Goal: Information Seeking & Learning: Learn about a topic

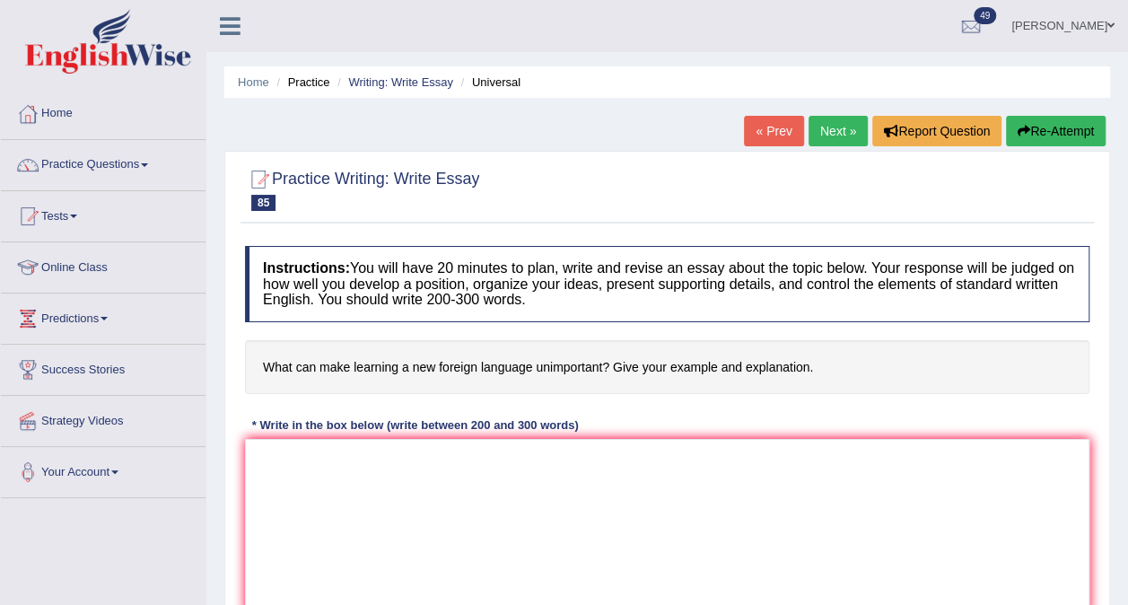
click at [829, 134] on link "Next »" at bounding box center [838, 131] width 59 height 31
click at [269, 456] on textarea at bounding box center [667, 526] width 845 height 174
type textarea "t"
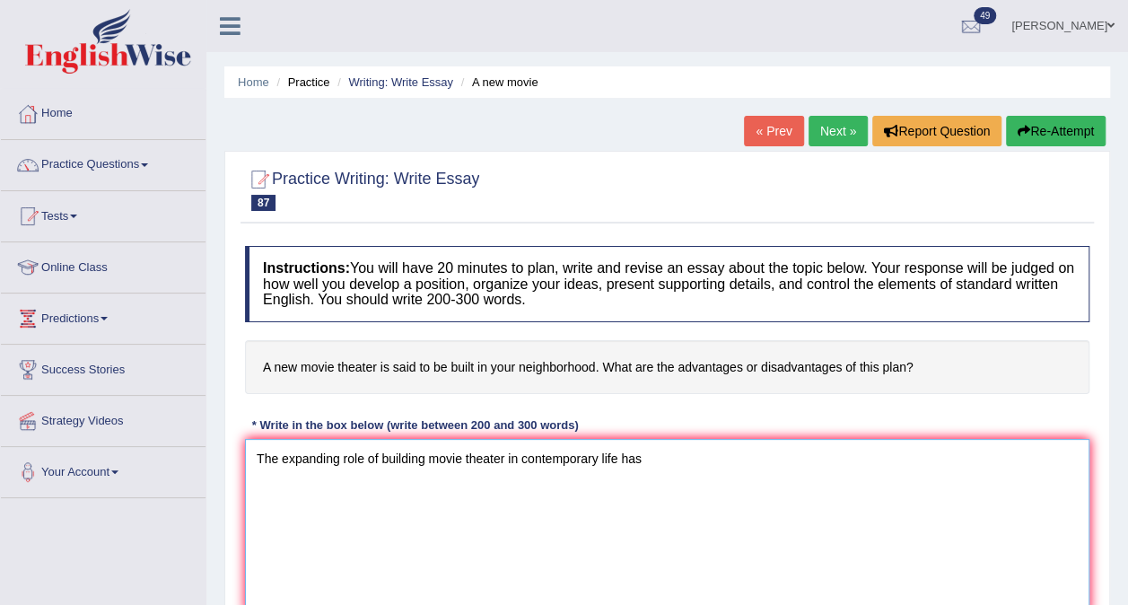
click at [395, 537] on textarea "The expanding role of building movie theater in contemporary life has" at bounding box center [667, 526] width 845 height 174
type textarea "The expanding role of building movie theater in contemporary life has"
click at [456, 405] on div "Instructions: You will have 20 minutes to plan, write and revise an essay about…" at bounding box center [668, 436] width 854 height 398
drag, startPoint x: 657, startPoint y: 455, endPoint x: -4, endPoint y: 512, distance: 663.1
click at [0, 512] on html "Toggle navigation Home Practice Questions Speaking Practice Read Aloud Repeat S…" at bounding box center [564, 302] width 1128 height 605
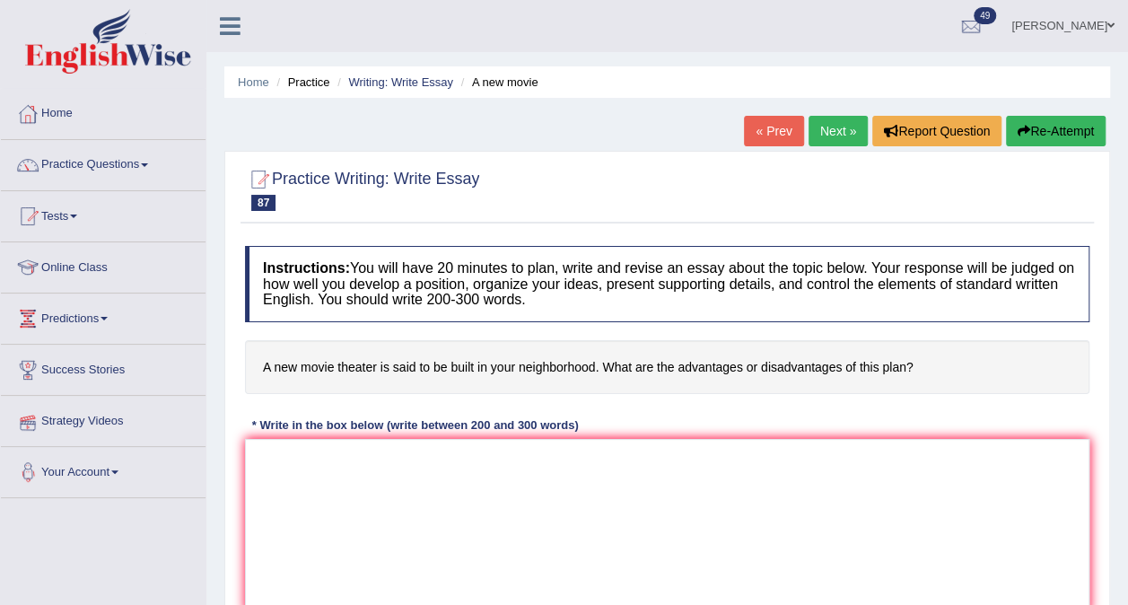
click at [244, 407] on div "Instructions: You will have 20 minutes to plan, write and revise an essay about…" at bounding box center [668, 436] width 854 height 398
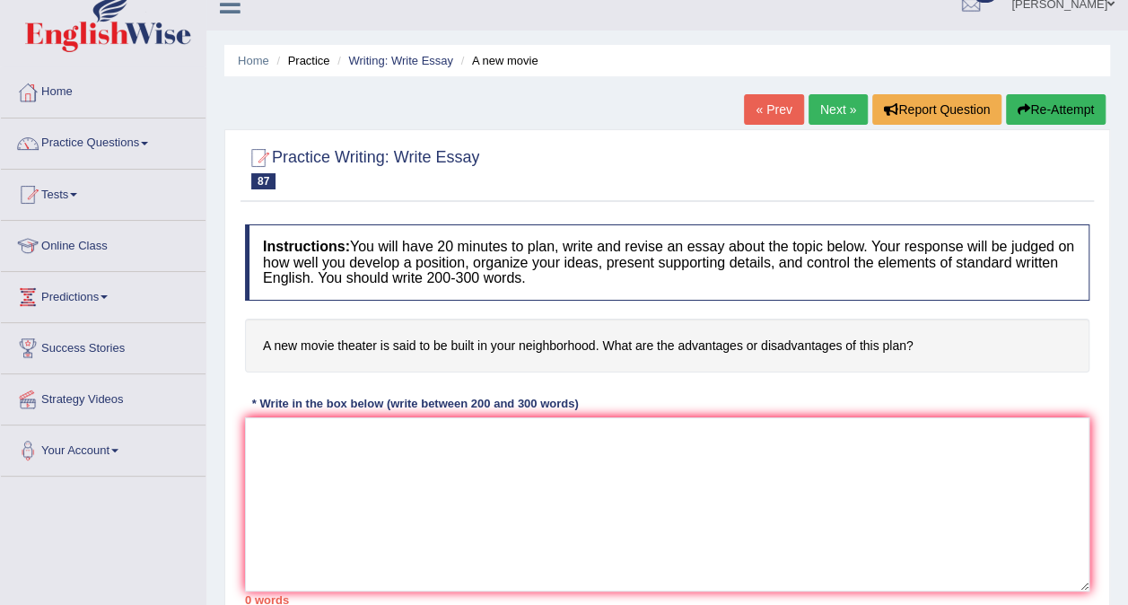
scroll to position [18, 0]
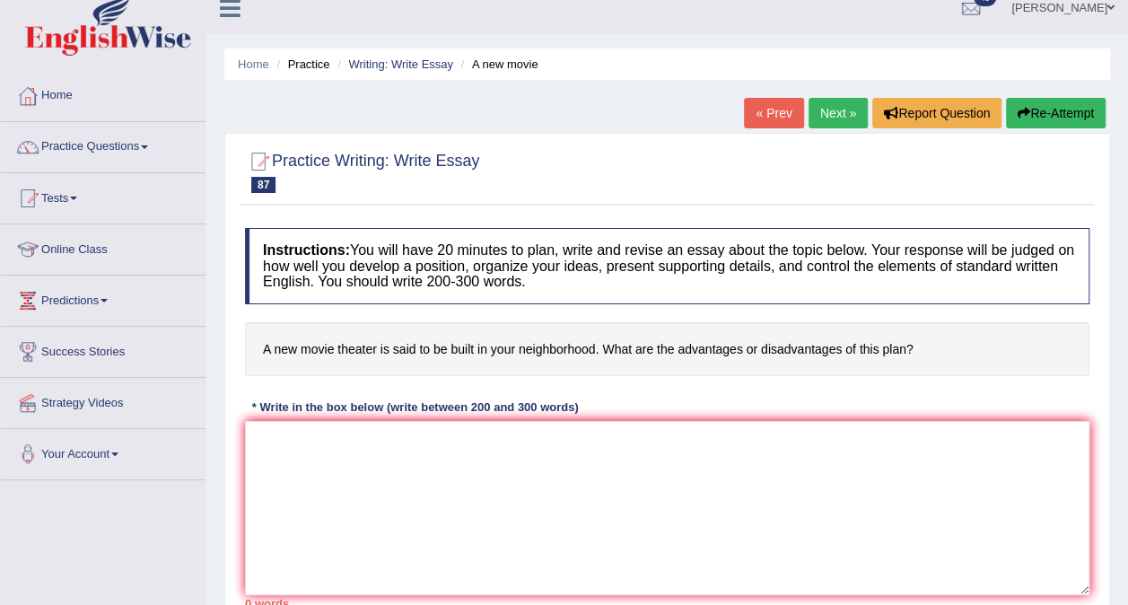
click at [763, 386] on div "Instructions: You will have 20 minutes to plan, write and revise an essay about…" at bounding box center [668, 418] width 854 height 398
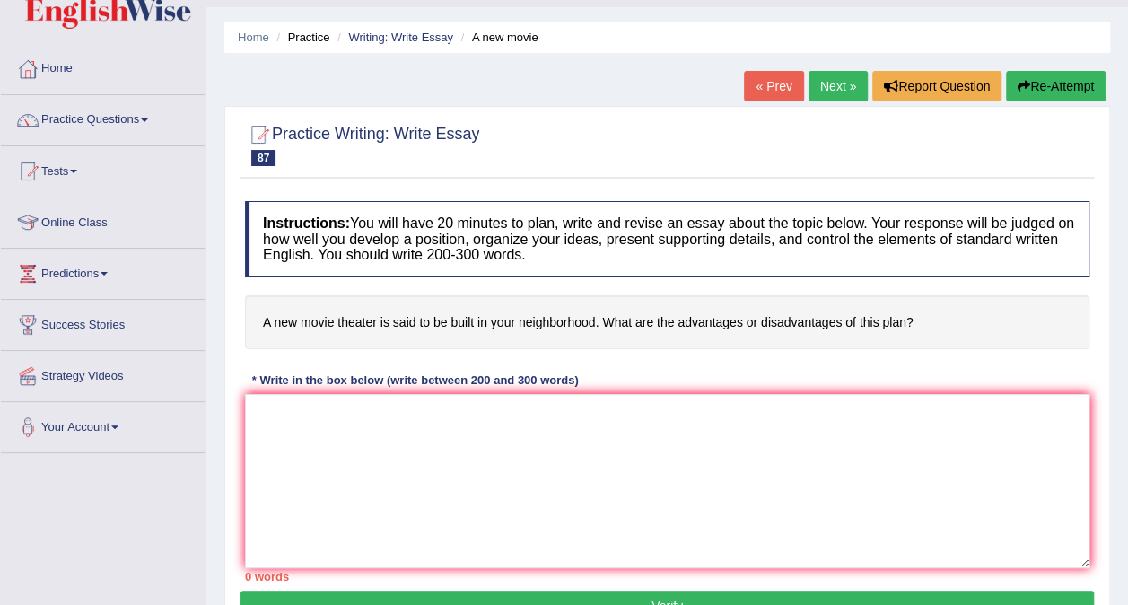
scroll to position [0, 0]
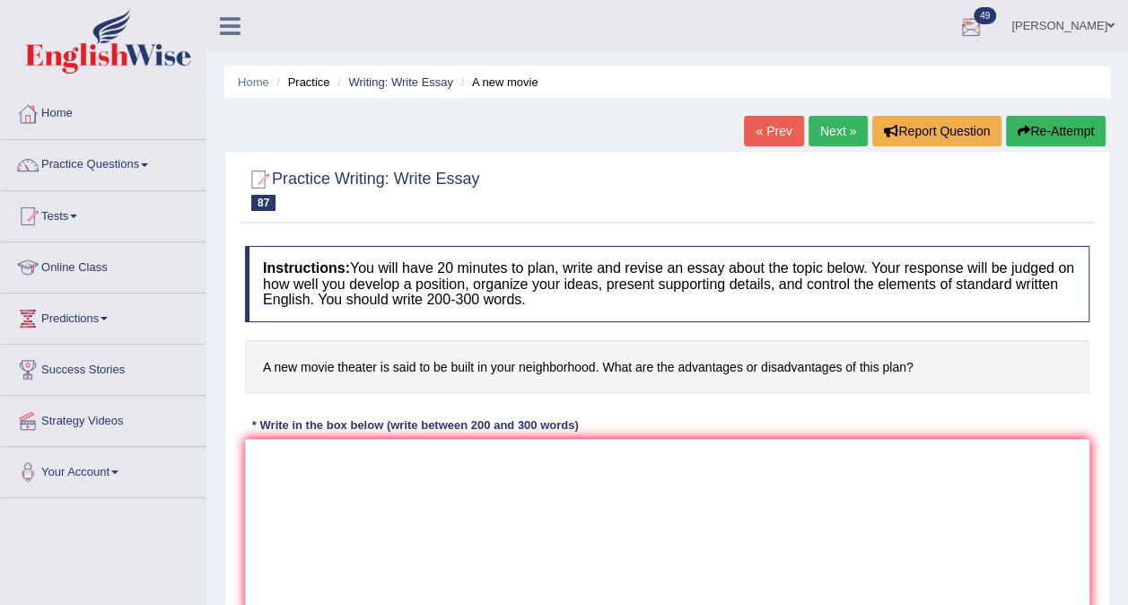
click at [985, 17] on div at bounding box center [971, 26] width 27 height 27
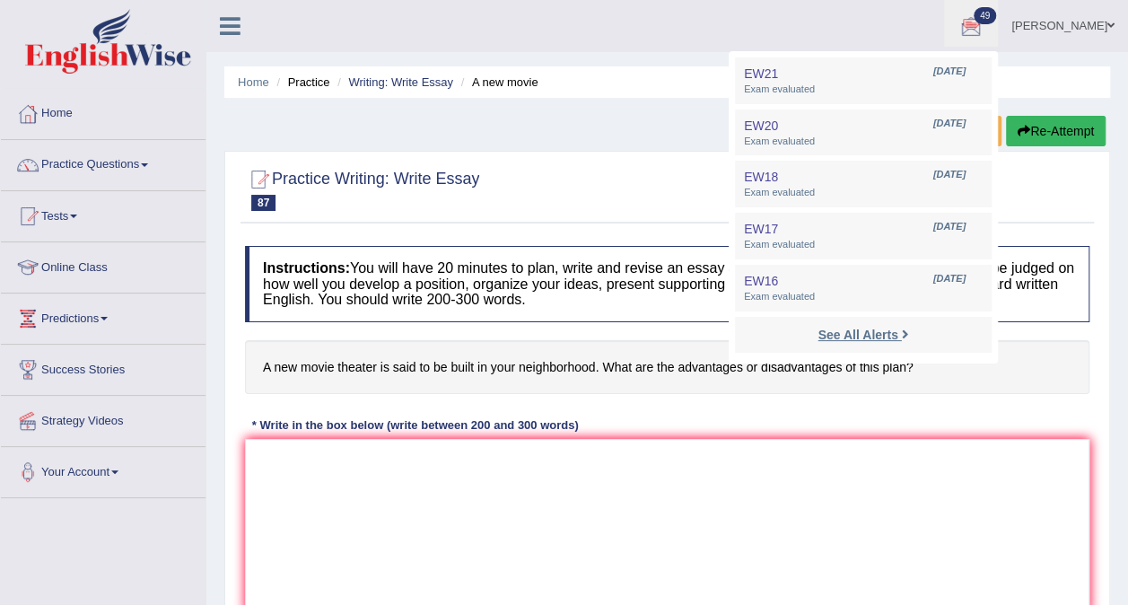
click at [859, 335] on strong "See All Alerts" at bounding box center [858, 335] width 80 height 14
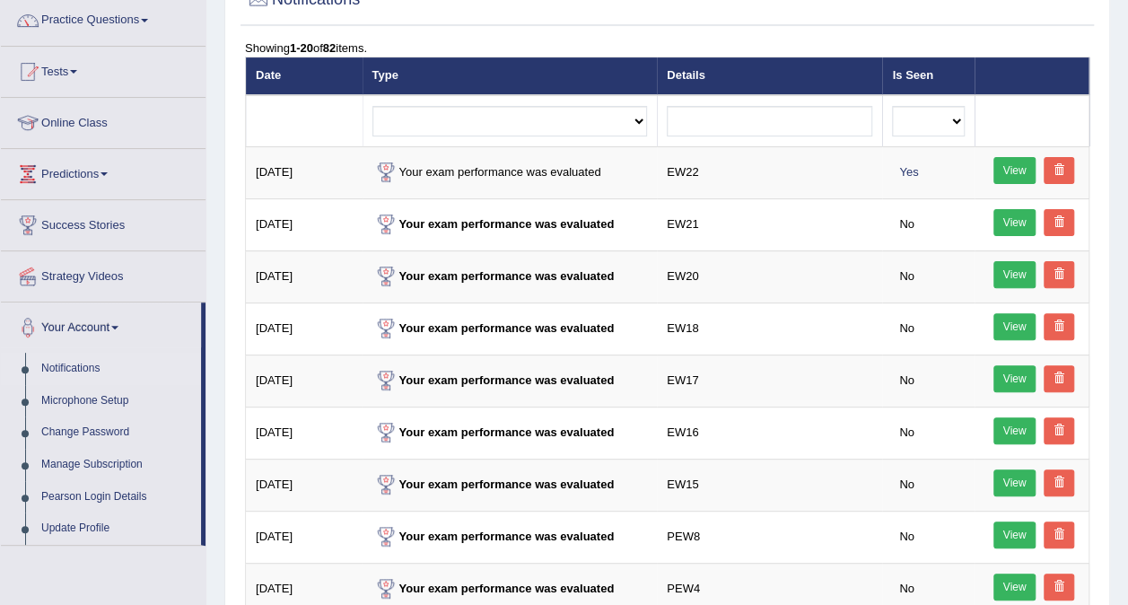
scroll to position [149, 0]
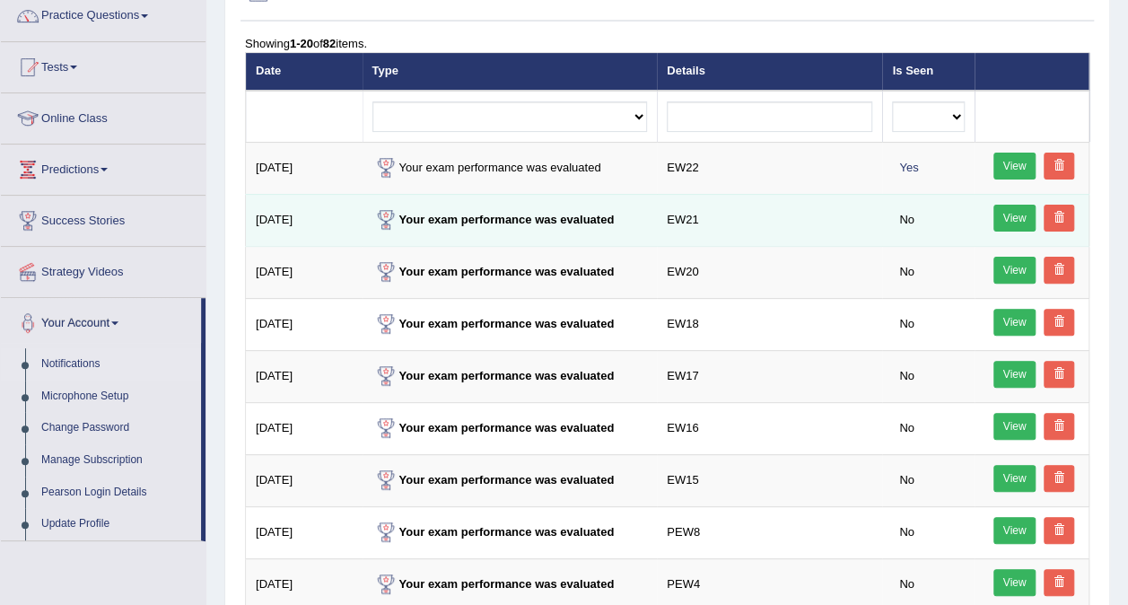
click at [1007, 215] on link "View" at bounding box center [1015, 218] width 43 height 27
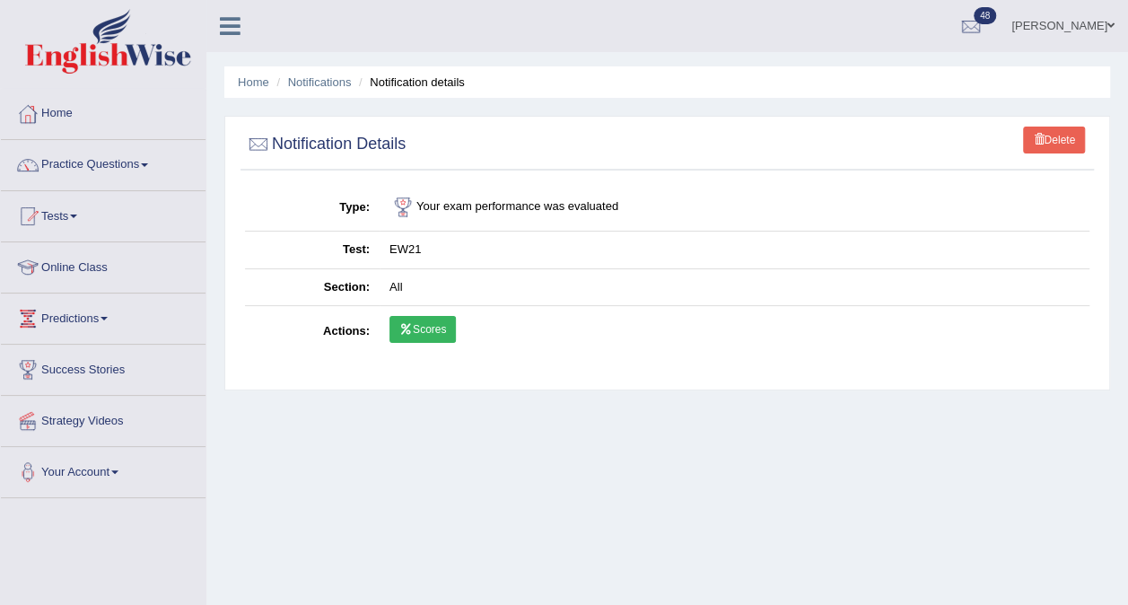
click at [420, 322] on link "Scores" at bounding box center [423, 329] width 66 height 27
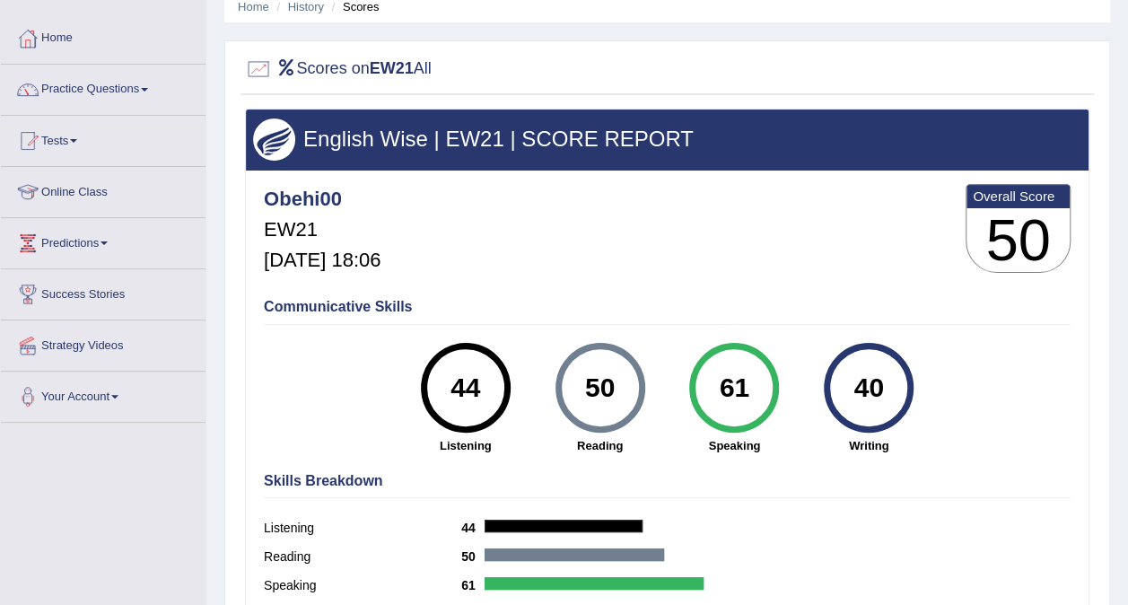
scroll to position [75, 0]
click at [734, 272] on div "Obehi00 EW21 Oct 2, 2025, 18:06 Overall Score 50" at bounding box center [667, 233] width 816 height 107
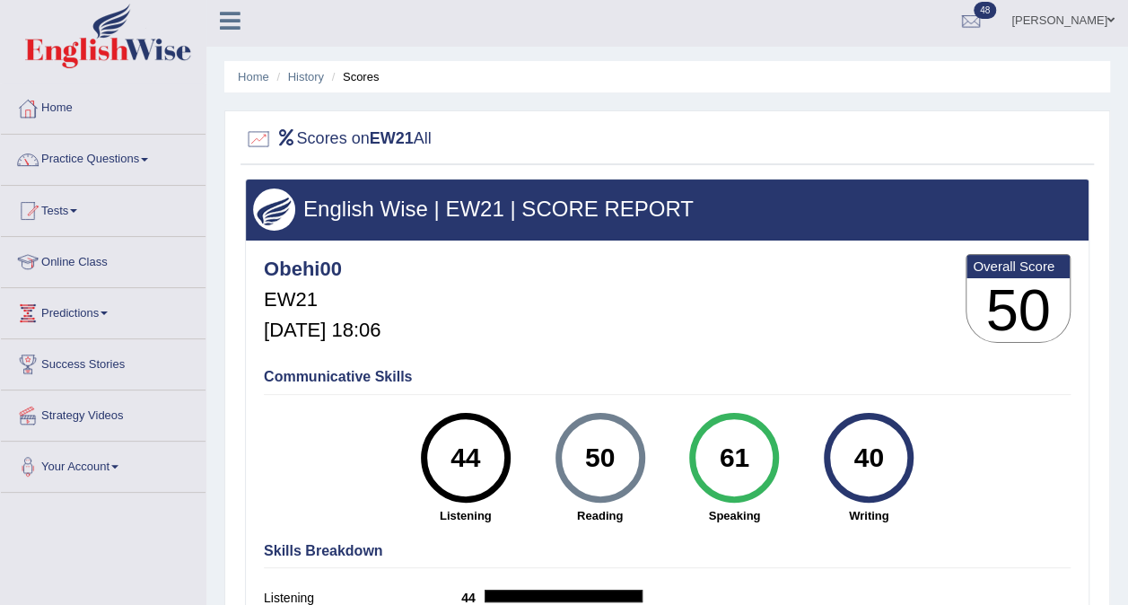
scroll to position [4, 0]
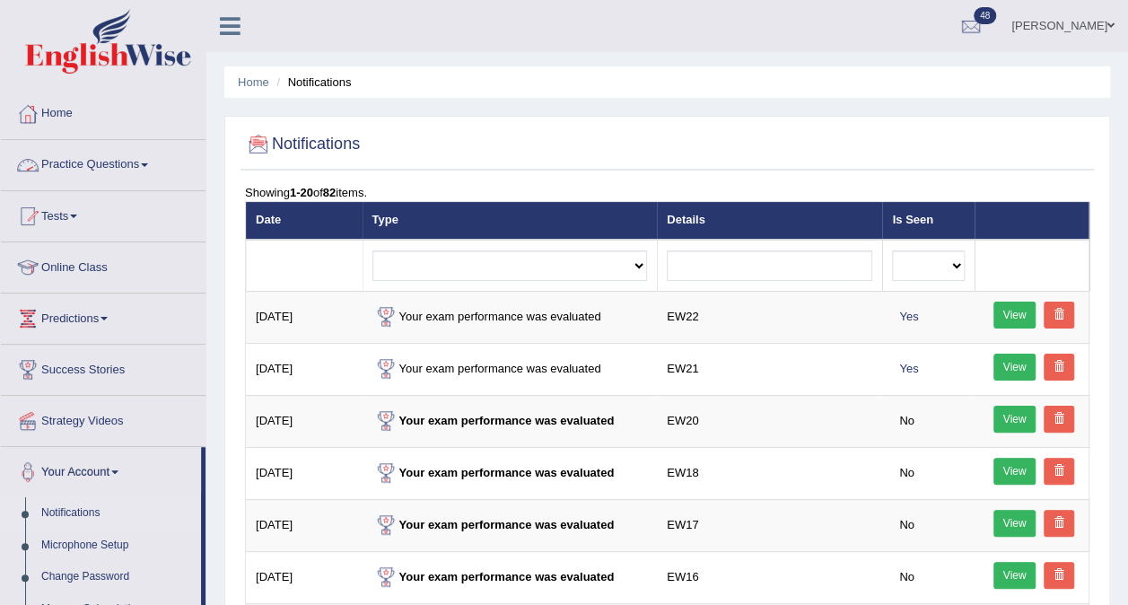
click at [145, 162] on link "Practice Questions" at bounding box center [103, 162] width 205 height 45
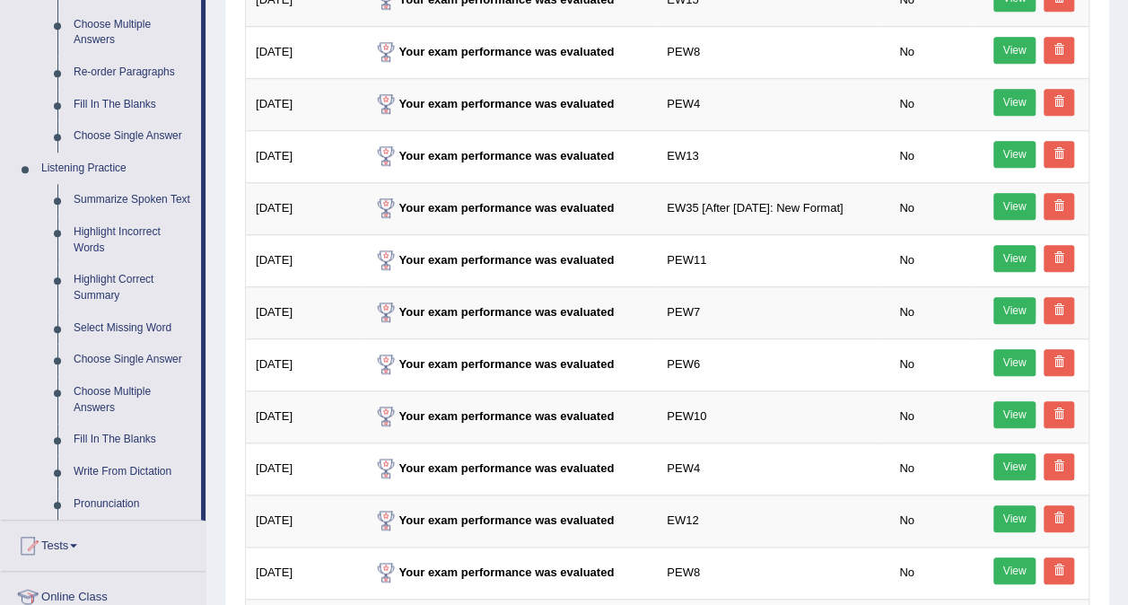
scroll to position [728, 0]
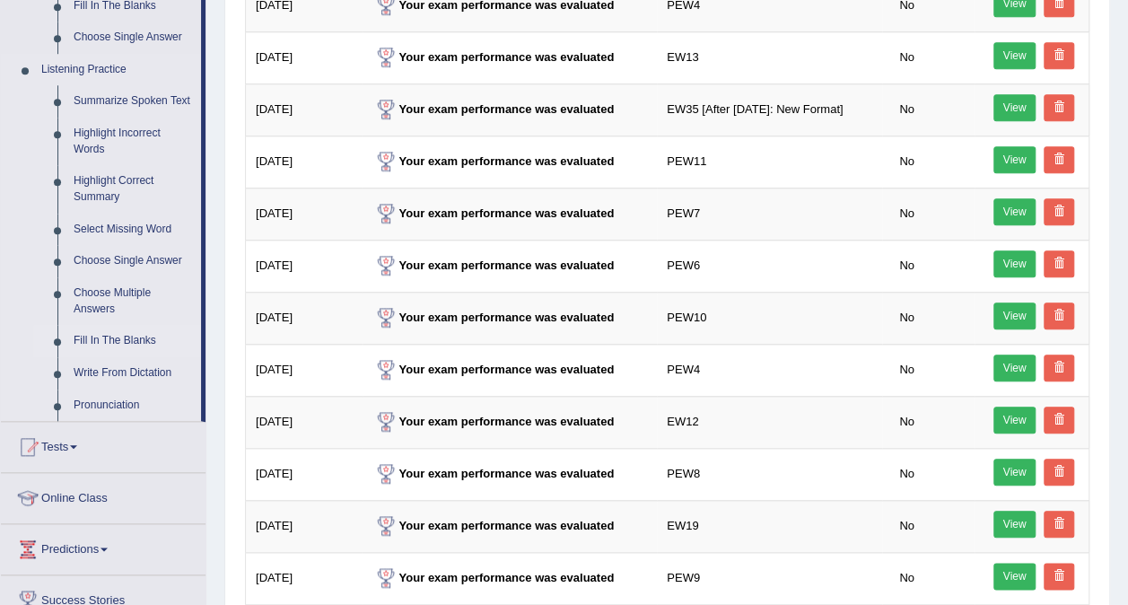
click at [108, 337] on link "Fill In The Blanks" at bounding box center [134, 341] width 136 height 32
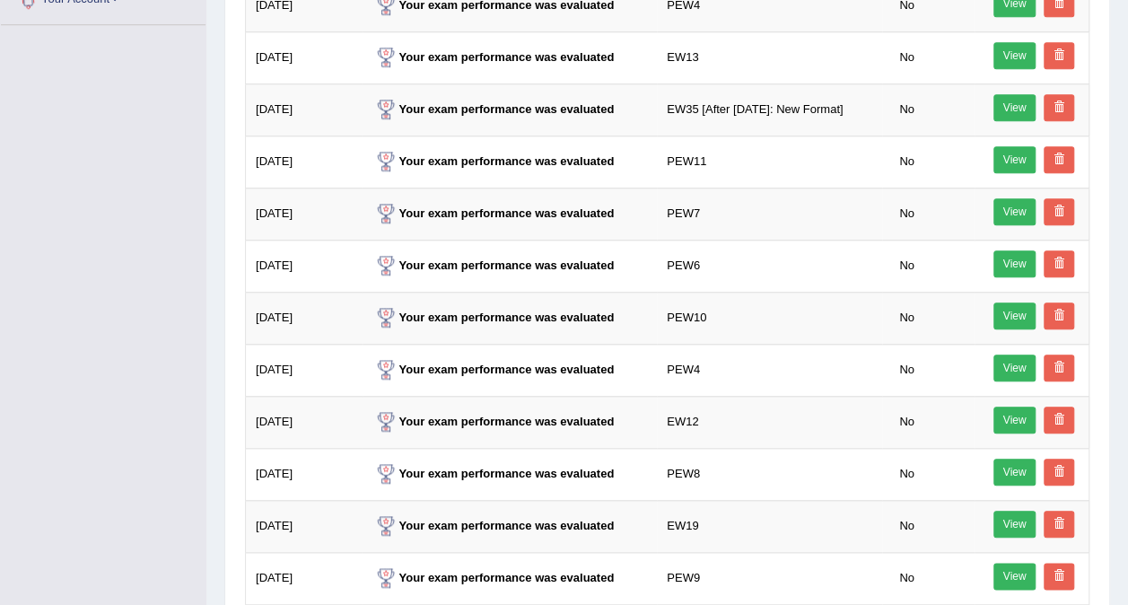
scroll to position [344, 0]
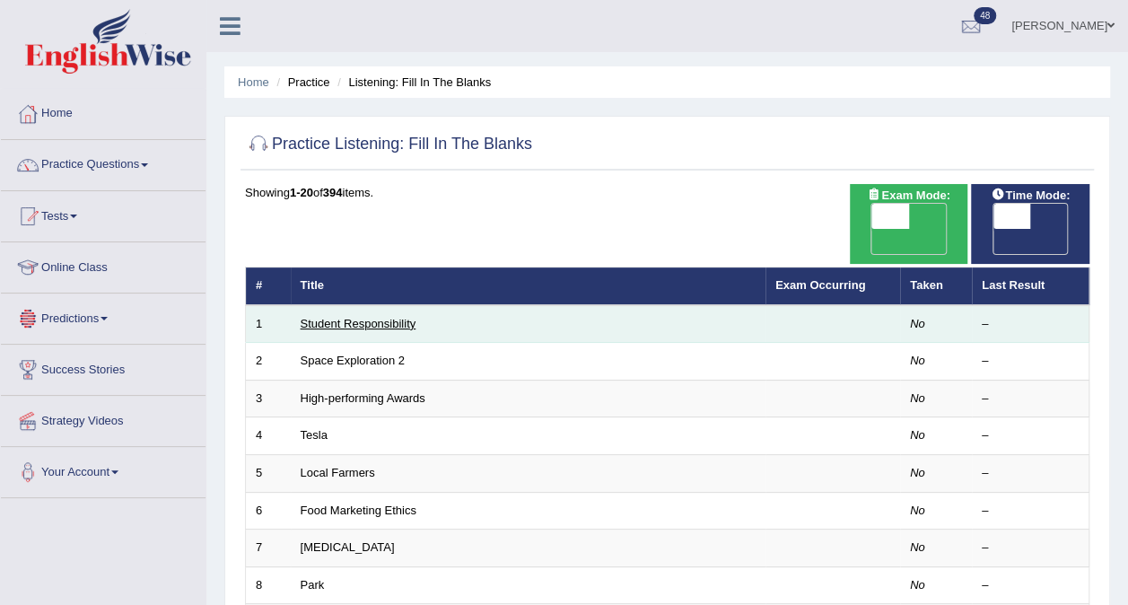
click at [322, 317] on link "Student Responsibility" at bounding box center [359, 323] width 116 height 13
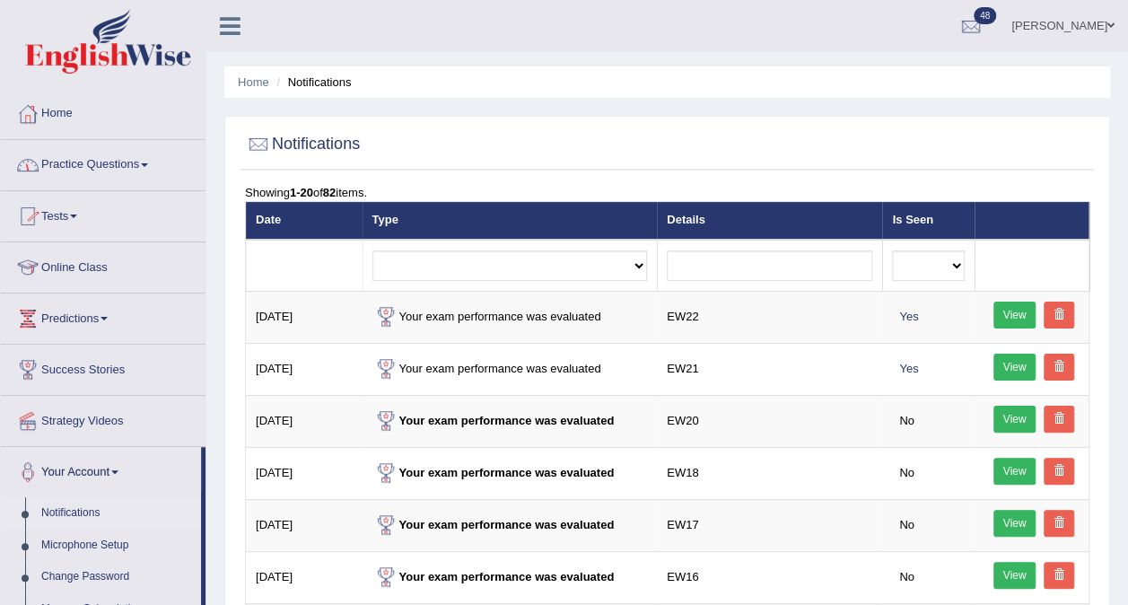
click at [131, 171] on link "Practice Questions" at bounding box center [103, 162] width 205 height 45
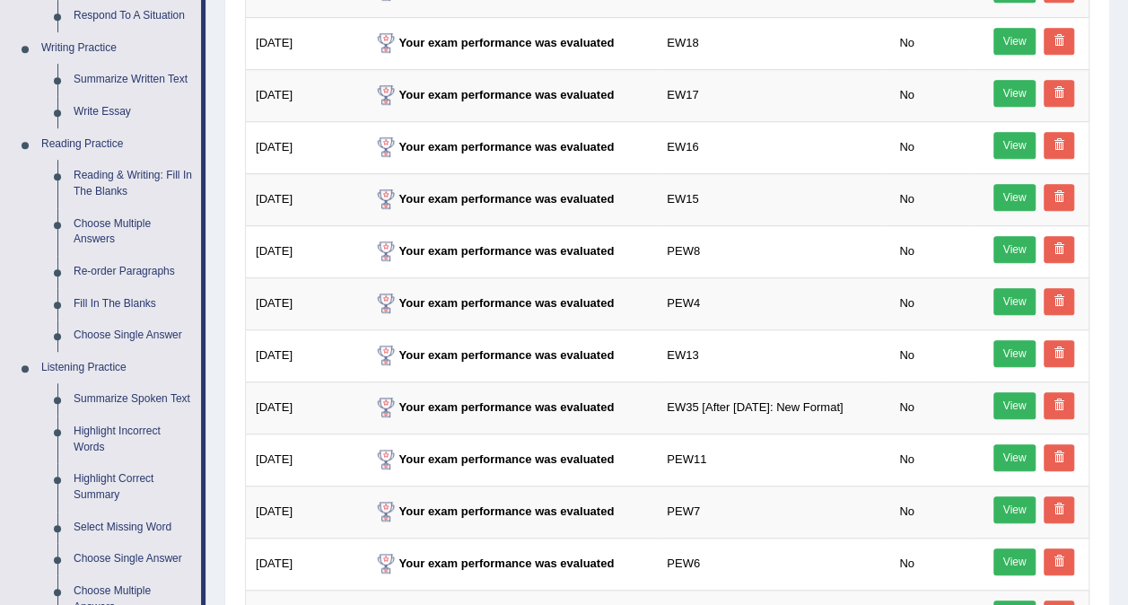
scroll to position [428, 0]
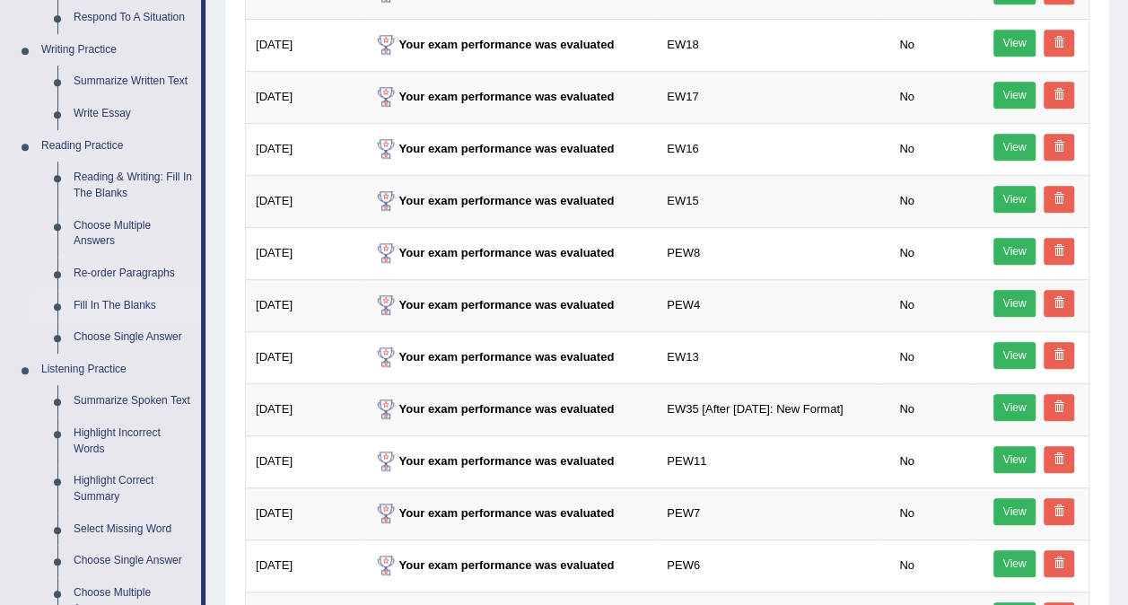
click at [93, 300] on link "Fill In The Blanks" at bounding box center [134, 306] width 136 height 32
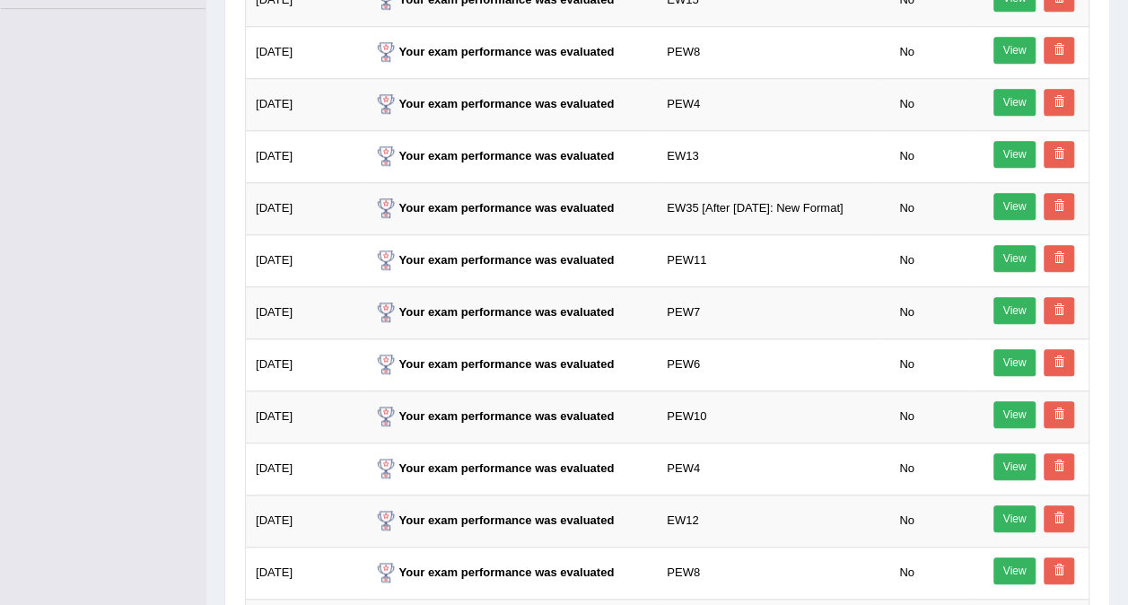
scroll to position [734, 0]
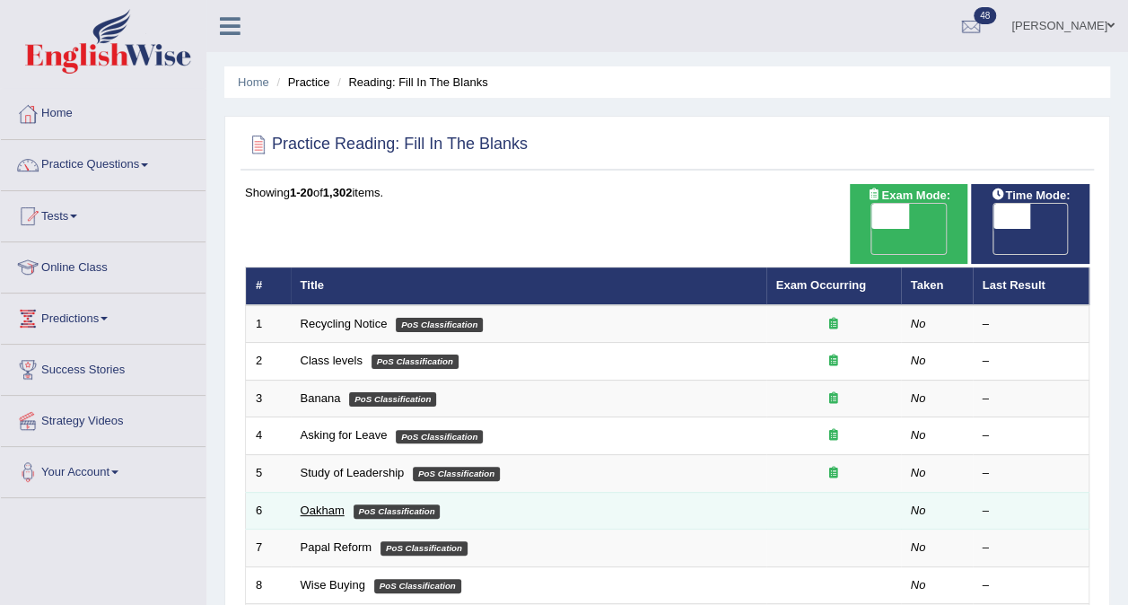
click at [320, 504] on link "Oakham" at bounding box center [323, 510] width 44 height 13
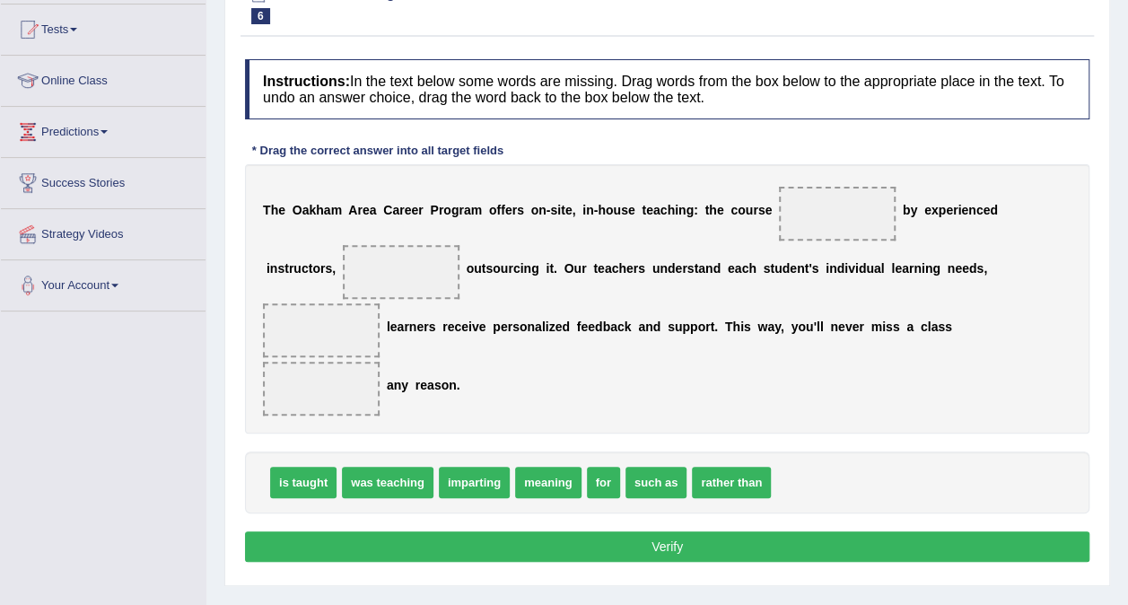
scroll to position [188, 0]
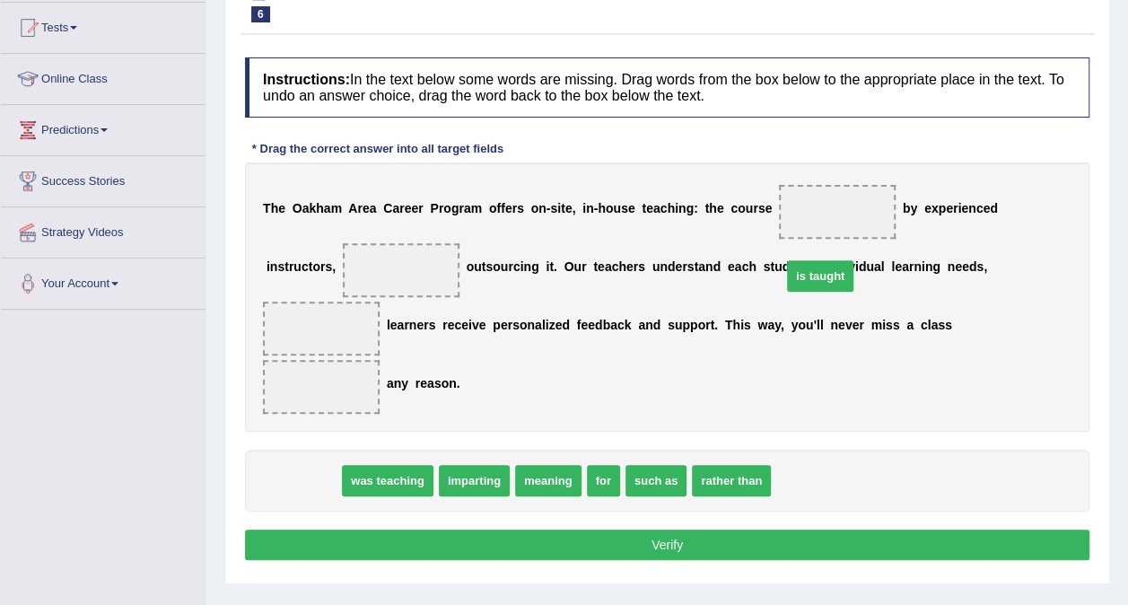
drag, startPoint x: 284, startPoint y: 420, endPoint x: 797, endPoint y: 219, distance: 551.3
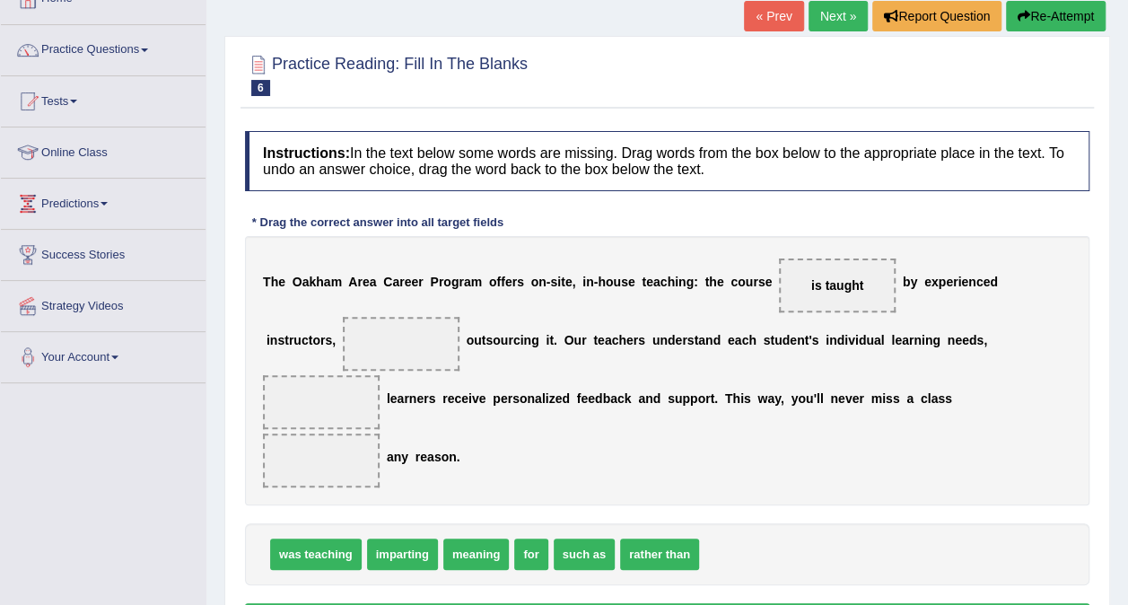
scroll to position [115, 0]
drag, startPoint x: 519, startPoint y: 494, endPoint x: 817, endPoint y: 390, distance: 315.6
click at [932, 287] on b "x" at bounding box center [935, 282] width 7 height 14
click at [903, 287] on div "T h e O a k h a m A r e a C a r e e r P r o g r a m o f f e r s o n - s i t e ,…" at bounding box center [667, 370] width 845 height 269
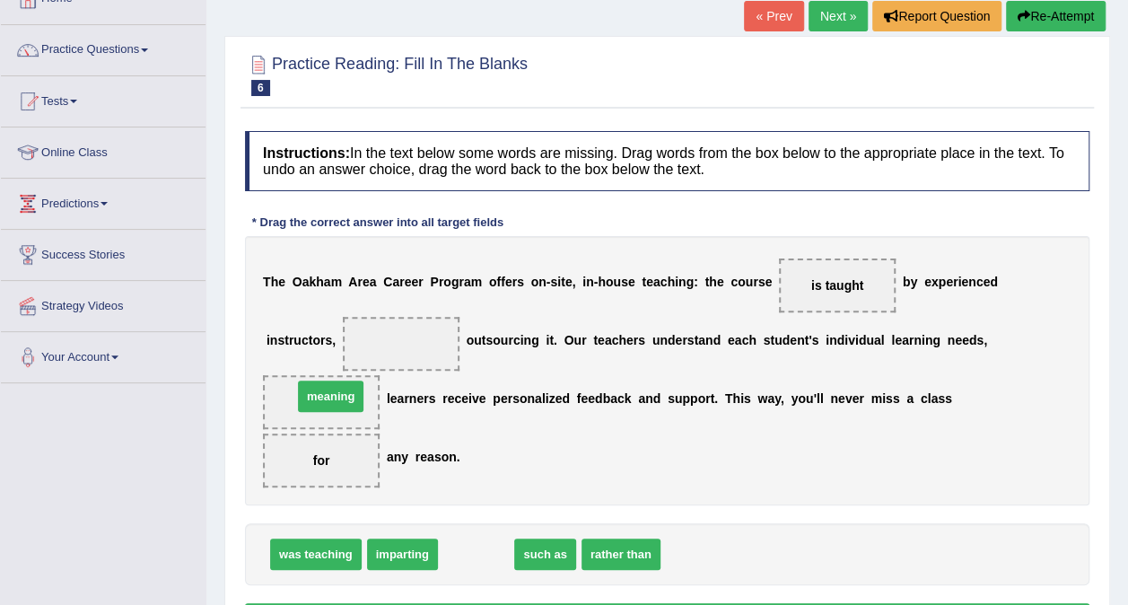
drag, startPoint x: 456, startPoint y: 497, endPoint x: 311, endPoint y: 339, distance: 214.7
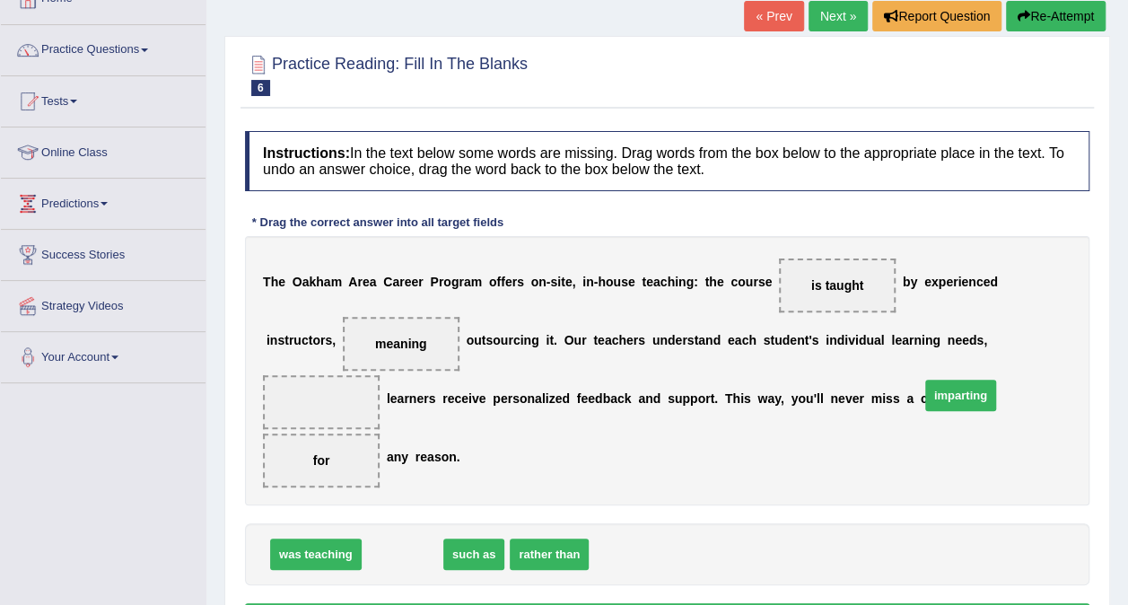
drag, startPoint x: 395, startPoint y: 499, endPoint x: 957, endPoint y: 309, distance: 593.2
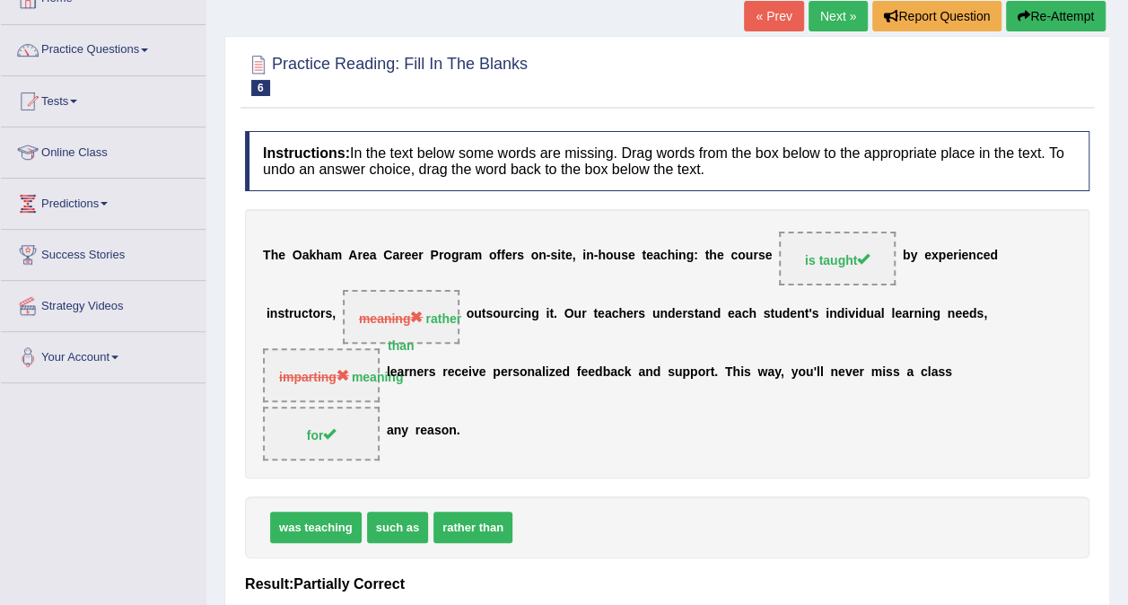
click at [840, 13] on link "Next »" at bounding box center [838, 16] width 59 height 31
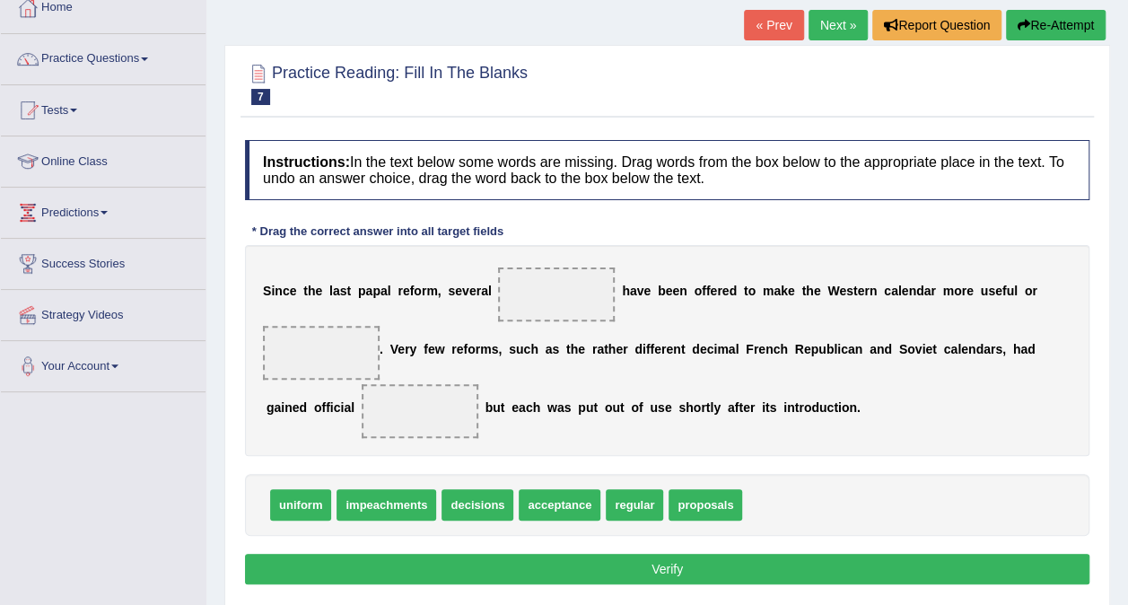
scroll to position [118, 0]
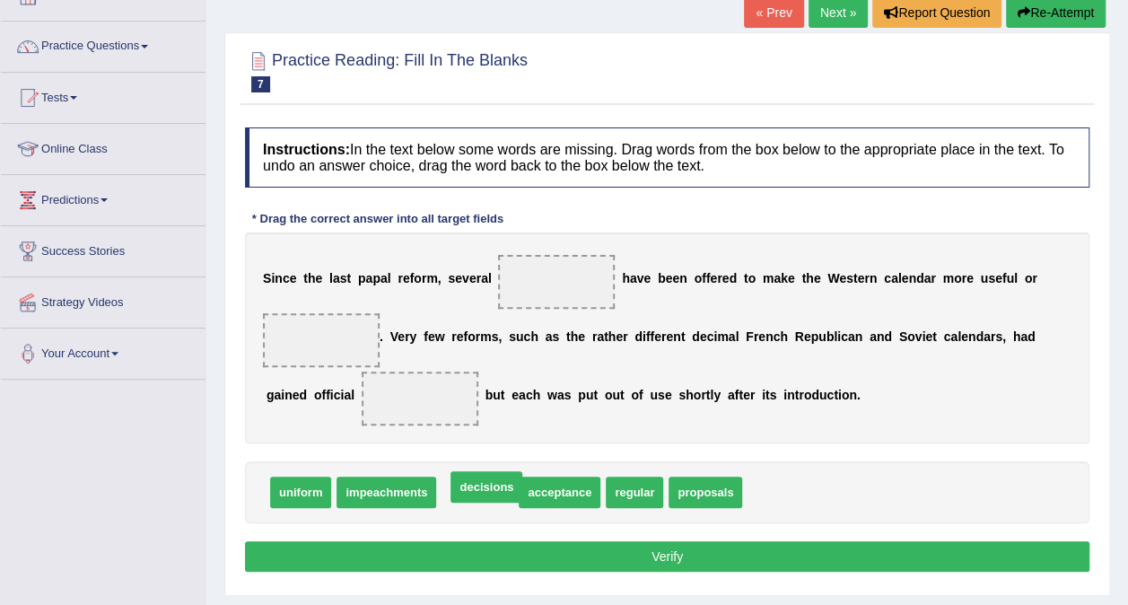
drag, startPoint x: 462, startPoint y: 490, endPoint x: 471, endPoint y: 484, distance: 11.0
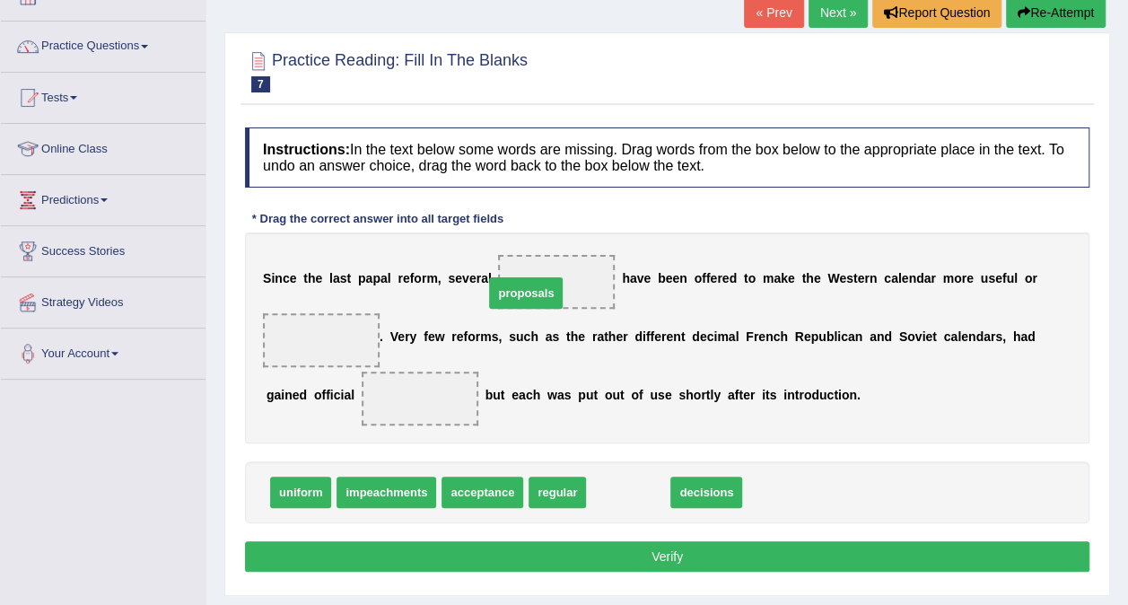
drag, startPoint x: 605, startPoint y: 487, endPoint x: 503, endPoint y: 288, distance: 224.0
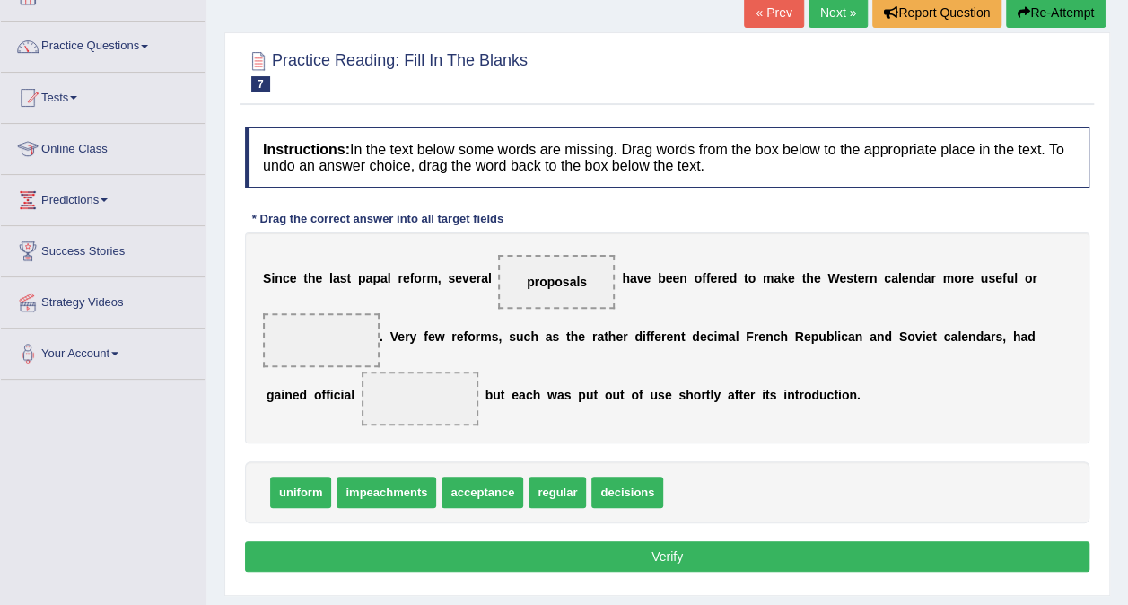
click at [478, 490] on span "acceptance" at bounding box center [483, 492] width 82 height 31
drag, startPoint x: 290, startPoint y: 501, endPoint x: 301, endPoint y: 339, distance: 161.9
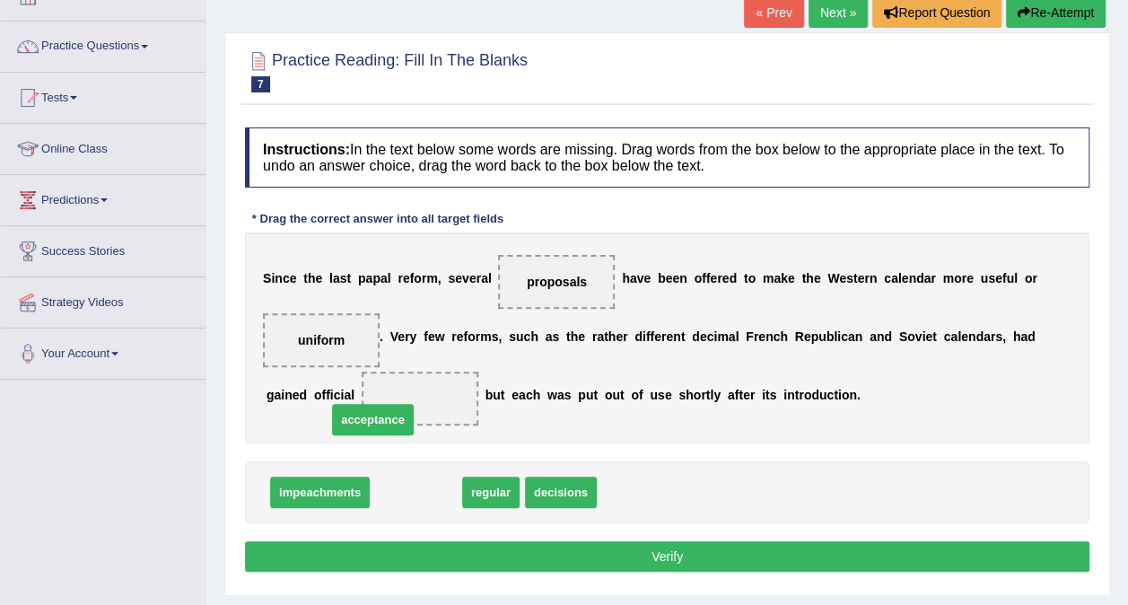
drag, startPoint x: 412, startPoint y: 488, endPoint x: 369, endPoint y: 415, distance: 85.3
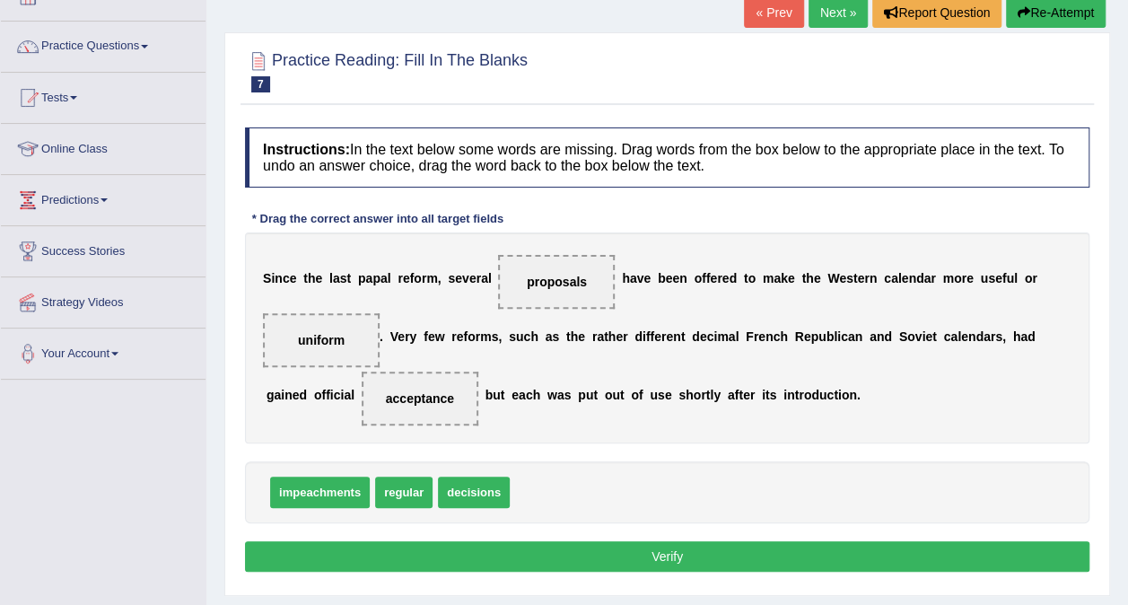
click at [661, 547] on button "Verify" at bounding box center [667, 556] width 845 height 31
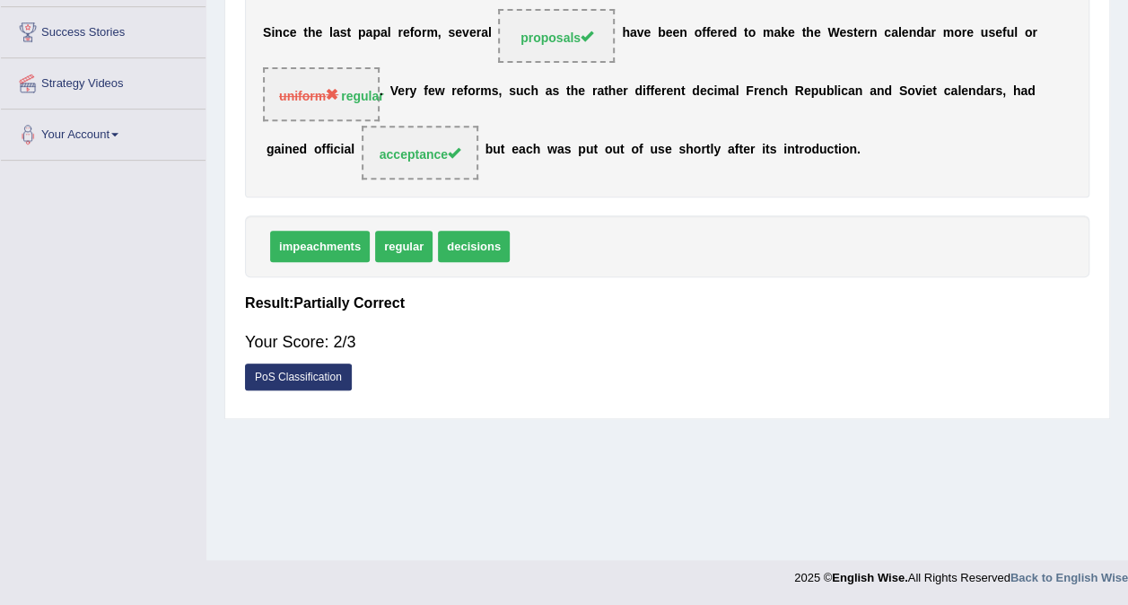
scroll to position [0, 0]
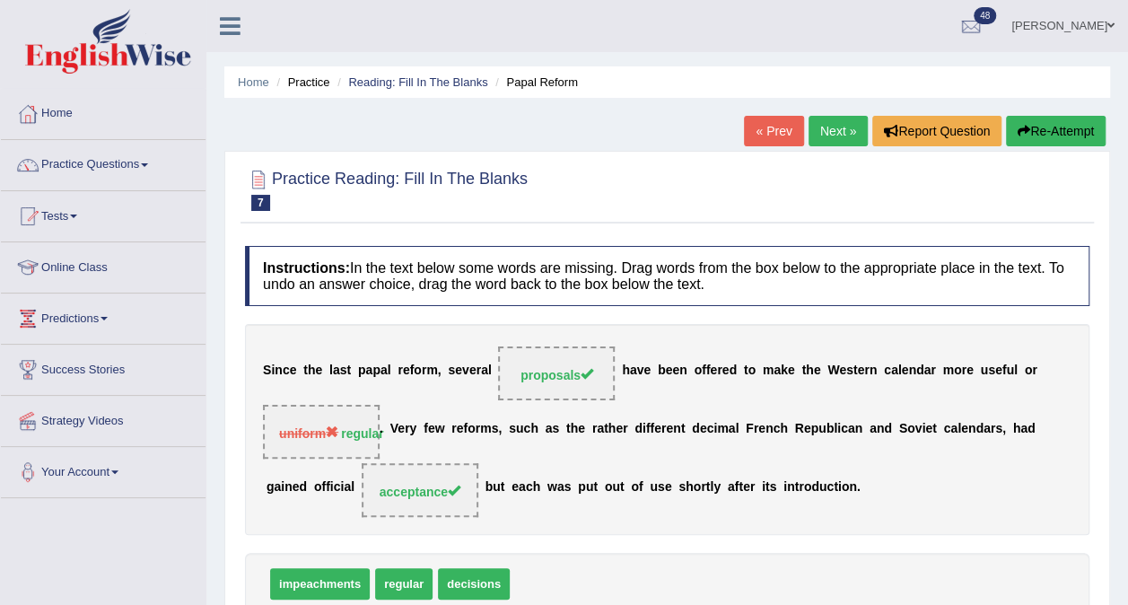
click at [836, 124] on link "Next »" at bounding box center [838, 131] width 59 height 31
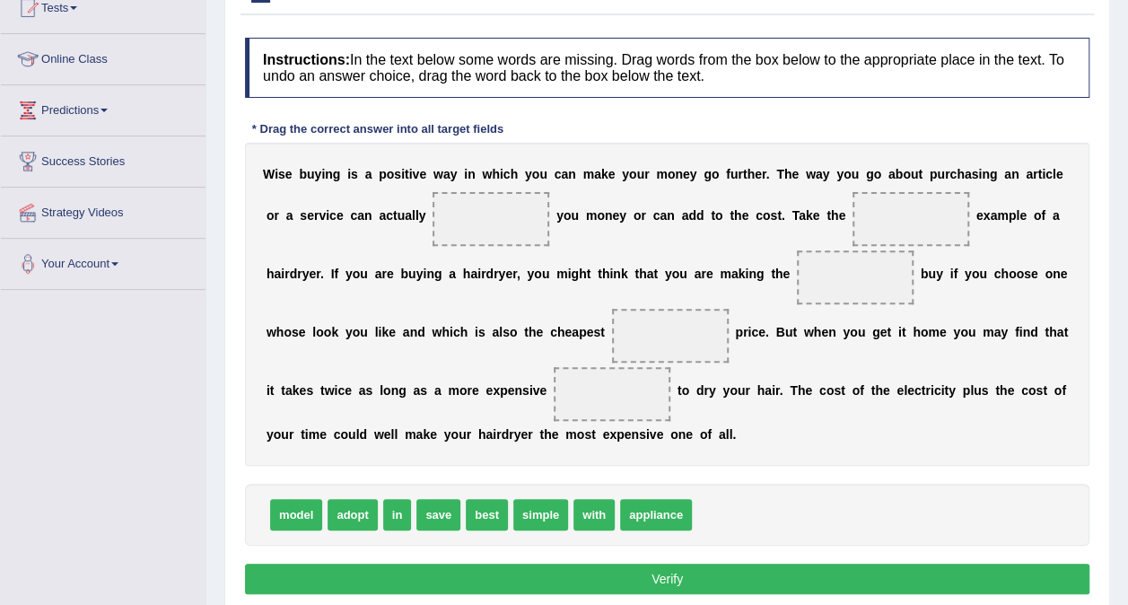
scroll to position [197, 0]
